Goal: Transaction & Acquisition: Purchase product/service

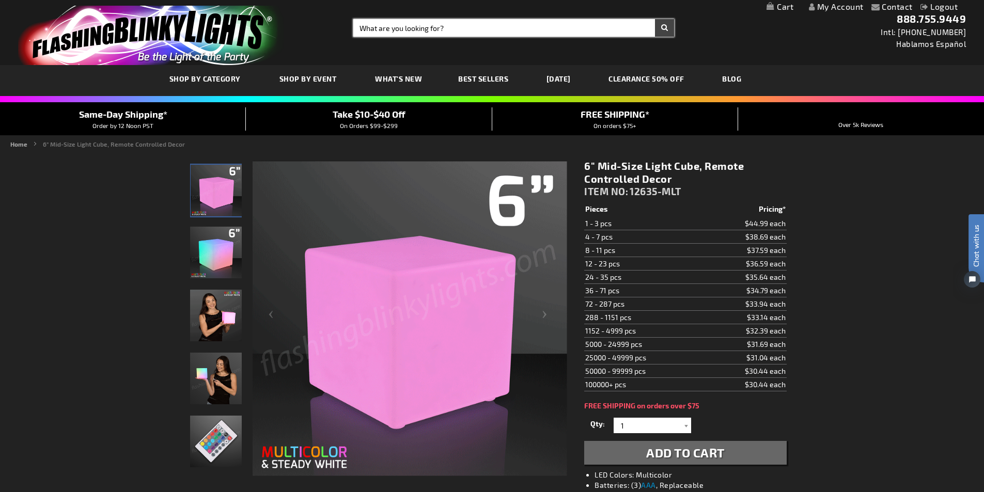
click at [454, 28] on input "Search" at bounding box center [513, 28] width 321 height 18
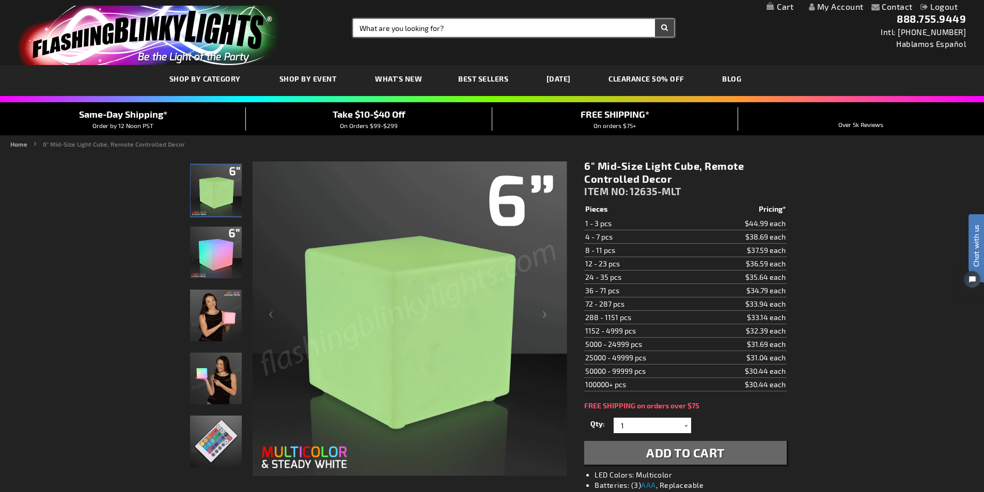
drag, startPoint x: 454, startPoint y: 28, endPoint x: 374, endPoint y: 33, distance: 80.1
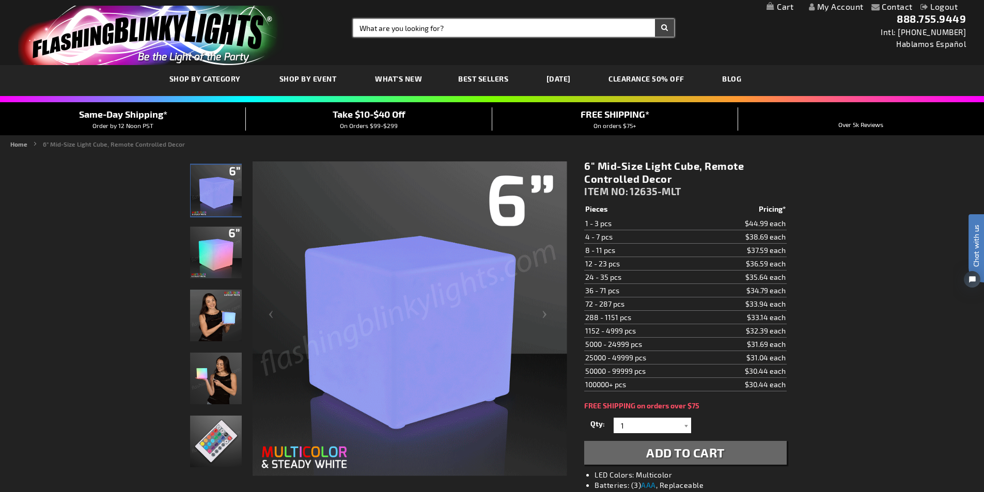
click at [374, 33] on input "Search" at bounding box center [513, 28] width 321 height 18
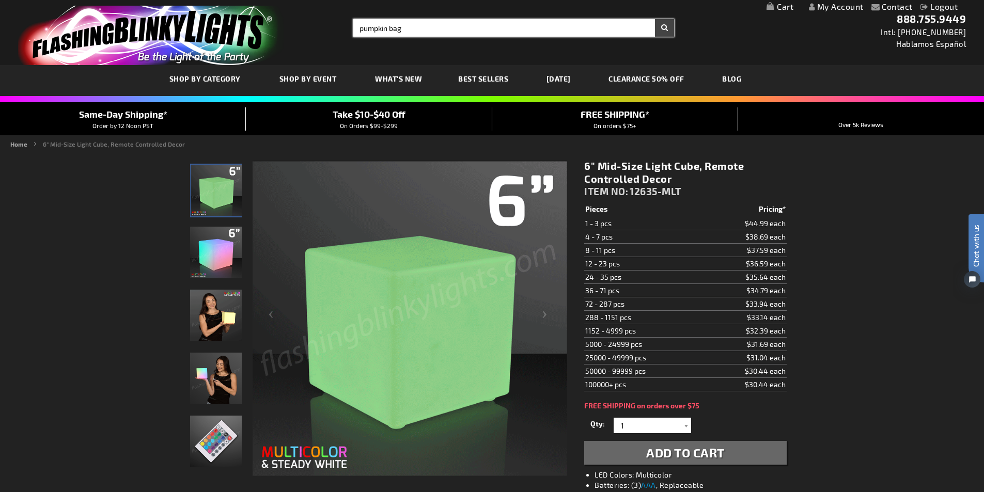
type input "pumpkin bag"
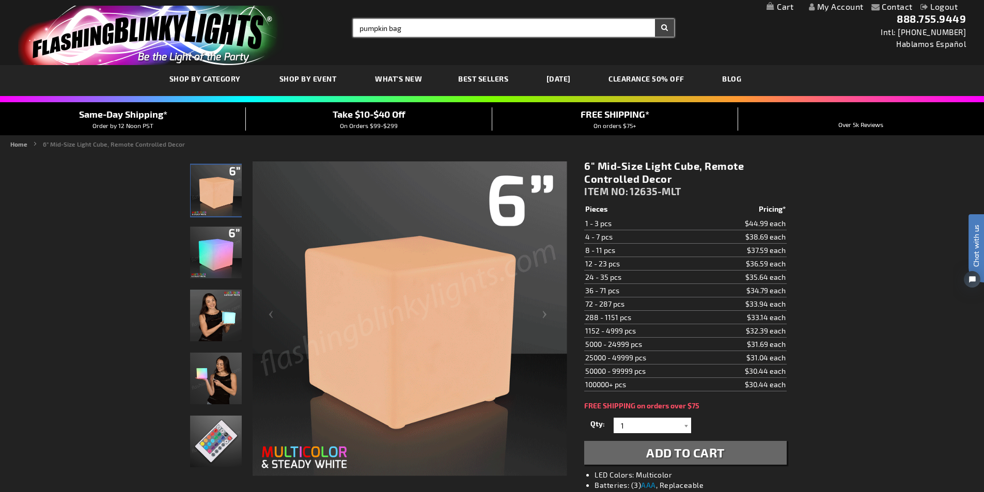
click at [655, 19] on button "Search" at bounding box center [664, 28] width 19 height 18
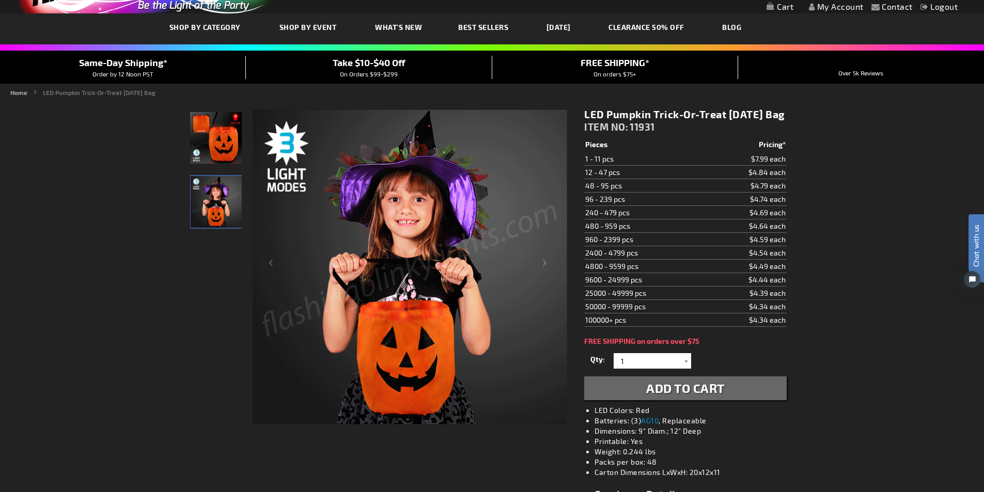
click at [210, 153] on img "Light Up Pumpkin Trick-Or-Treat Halloween Bag" at bounding box center [216, 138] width 52 height 52
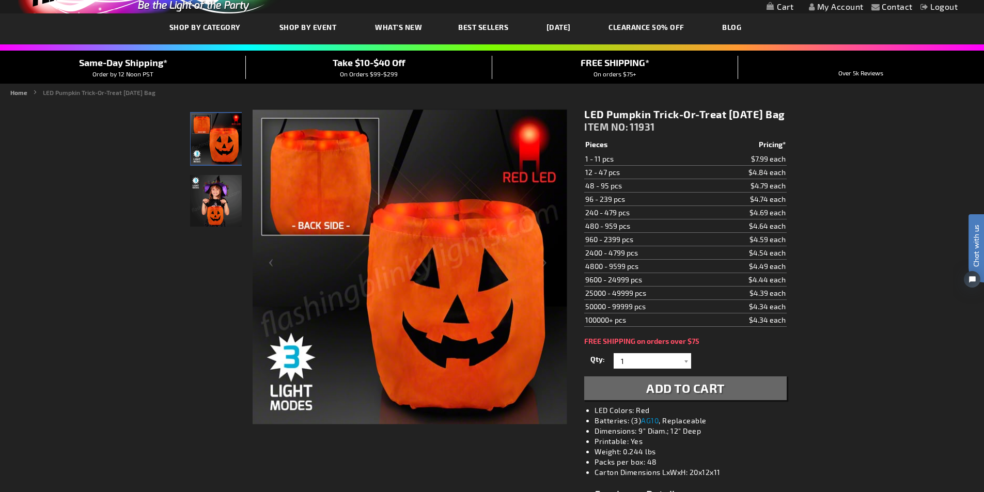
click at [210, 193] on img "Girl displaying Light Up Pumpkin Trick-Or-Treat Halloween Bag" at bounding box center [216, 201] width 52 height 52
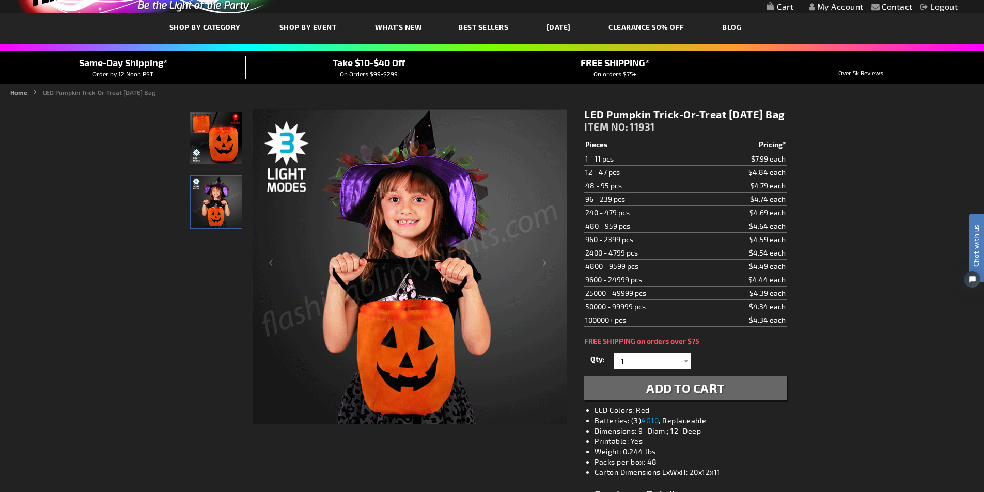
click at [208, 210] on img "Girl displaying Light Up Pumpkin Trick-Or-Treat Halloween Bag" at bounding box center [217, 202] width 52 height 52
click at [213, 146] on img "Light Up Pumpkin Trick-Or-Treat Halloween Bag" at bounding box center [216, 138] width 52 height 52
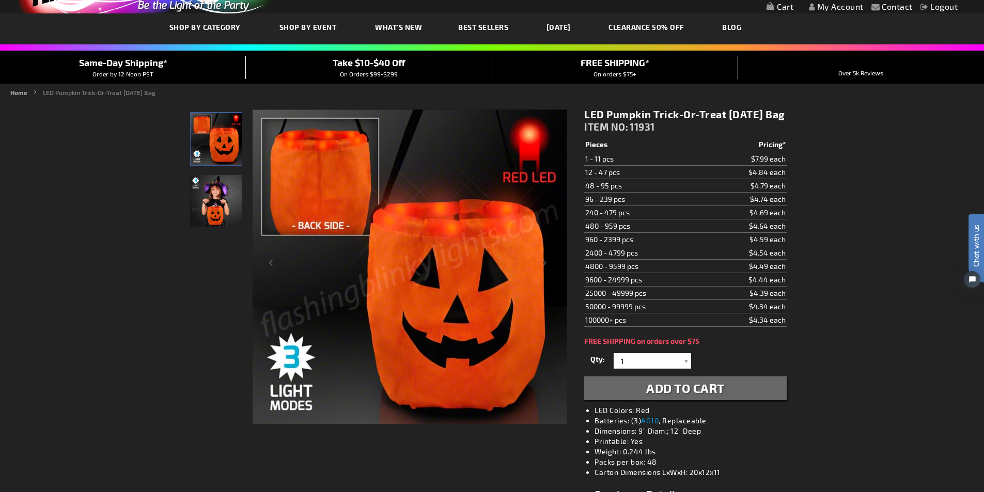
click at [218, 179] on img "Girl displaying Light Up Pumpkin Trick-Or-Treat Halloween Bag" at bounding box center [216, 201] width 52 height 52
